Goal: Check status: Check status

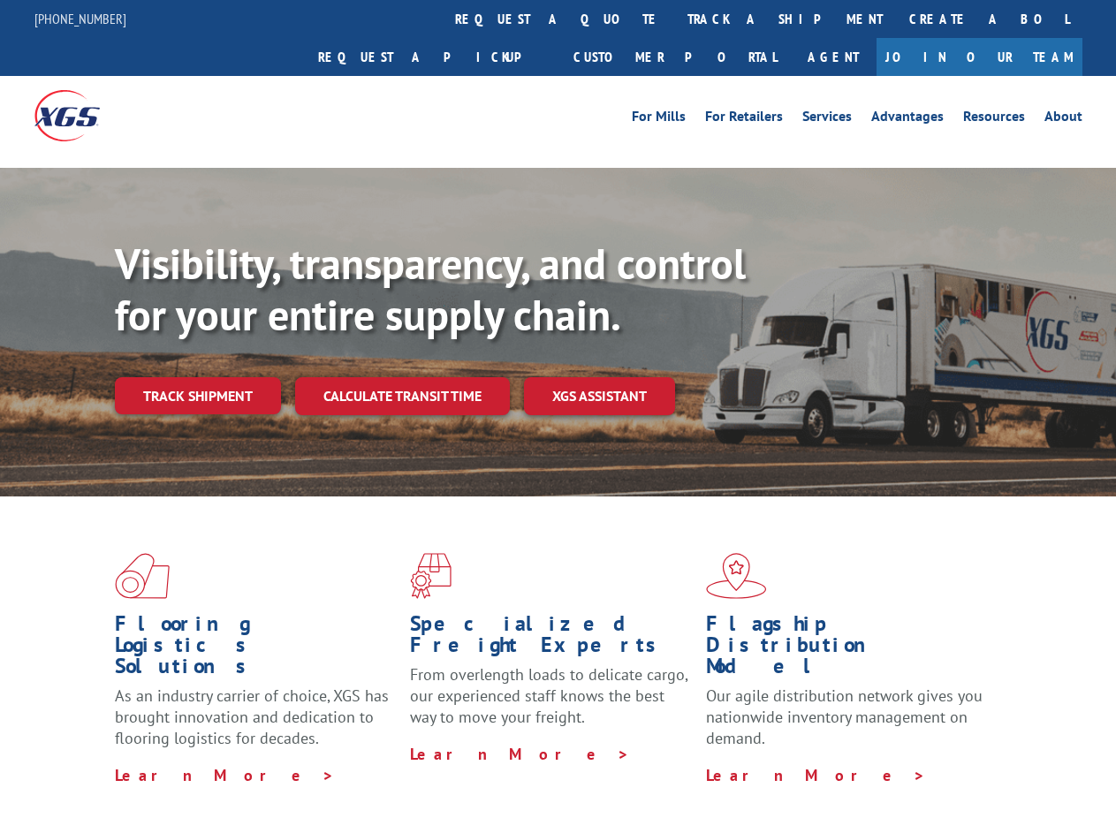
click at [558, 416] on div "Visibility, transparency, and control for your entire supply chain. Track shipm…" at bounding box center [615, 362] width 1001 height 247
click at [674, 19] on link "track a shipment" at bounding box center [785, 19] width 222 height 38
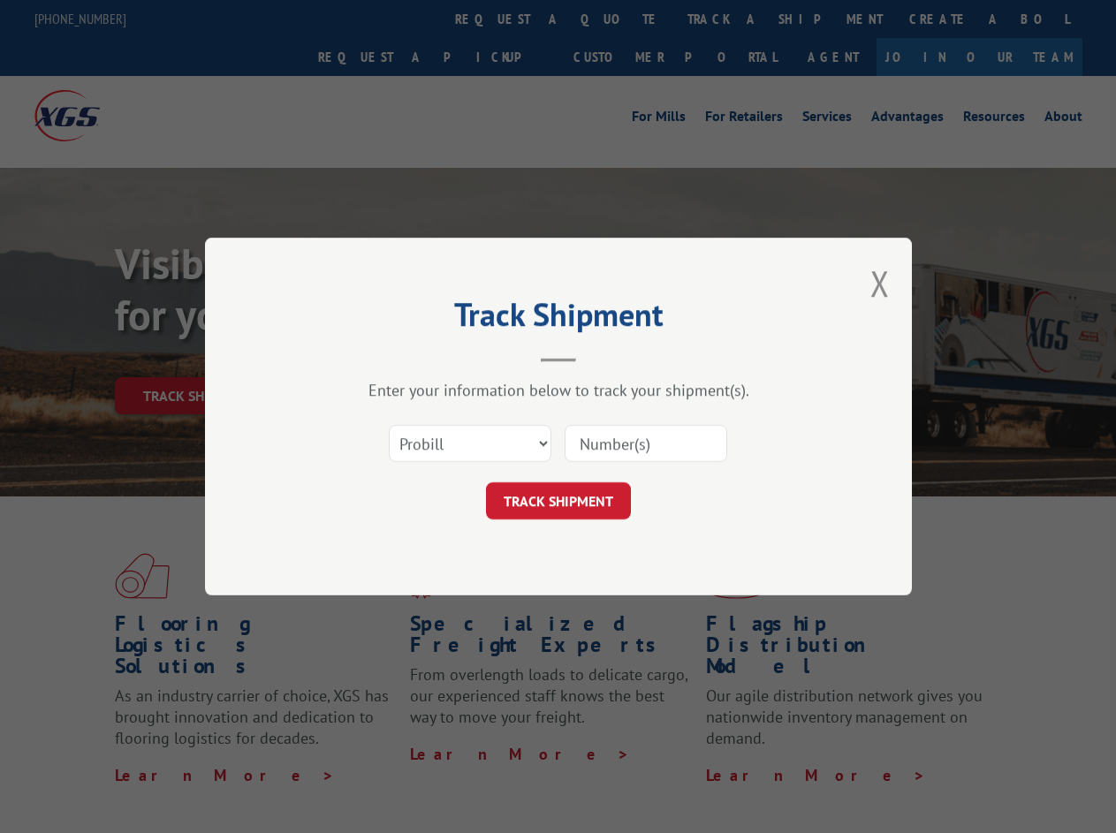
click at [617, 19] on div "Track Shipment Enter your information below to track your shipment(s). Select c…" at bounding box center [558, 416] width 1116 height 833
click at [727, 19] on div "Track Shipment Enter your information below to track your shipment(s). Select c…" at bounding box center [558, 416] width 1116 height 833
click at [197, 357] on div "Track Shipment Enter your information below to track your shipment(s). Select c…" at bounding box center [558, 416] width 1116 height 833
click at [401, 357] on header "Track Shipment" at bounding box center [558, 332] width 530 height 60
click at [600, 357] on header "Track Shipment" at bounding box center [558, 332] width 530 height 60
